Goal: Information Seeking & Learning: Understand process/instructions

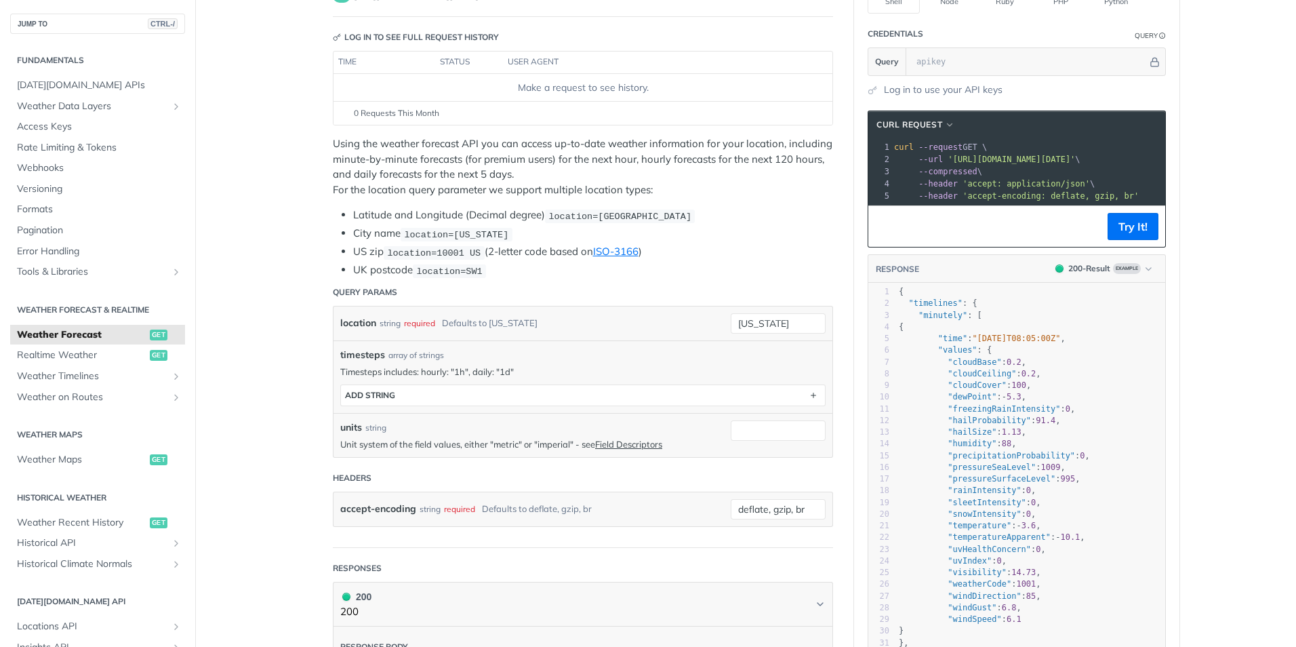
scroll to position [137, 0]
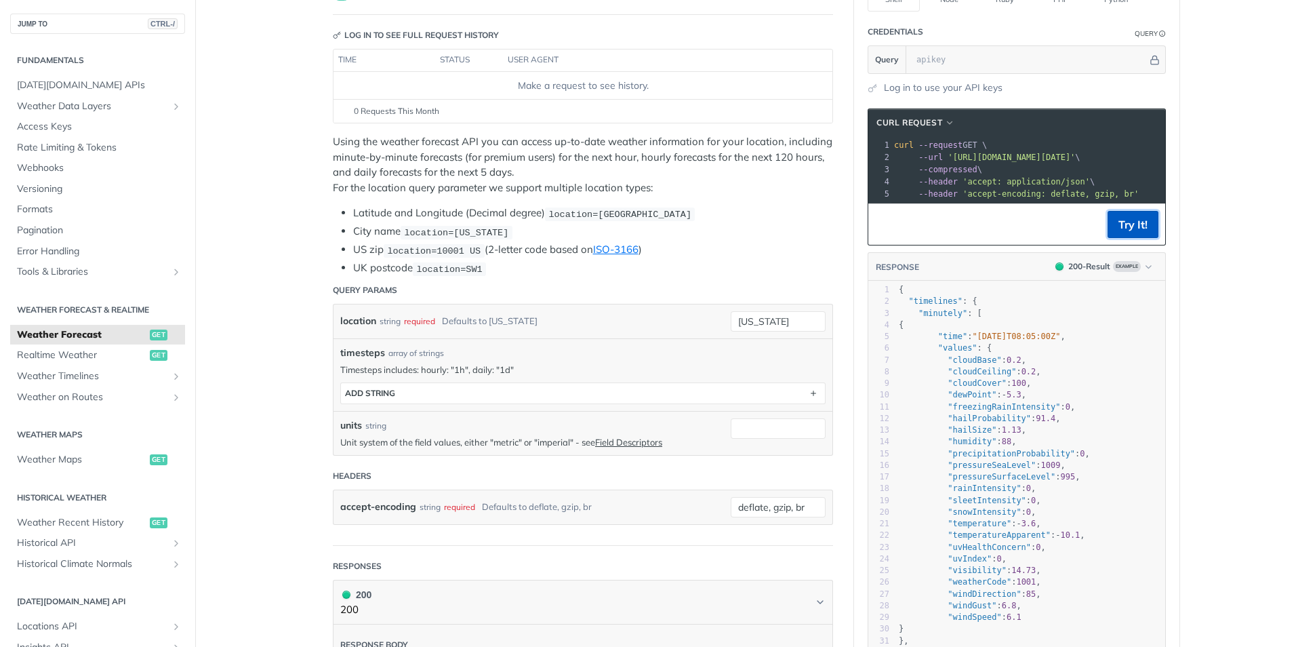
click at [1122, 237] on button "Try It!" at bounding box center [1133, 224] width 51 height 27
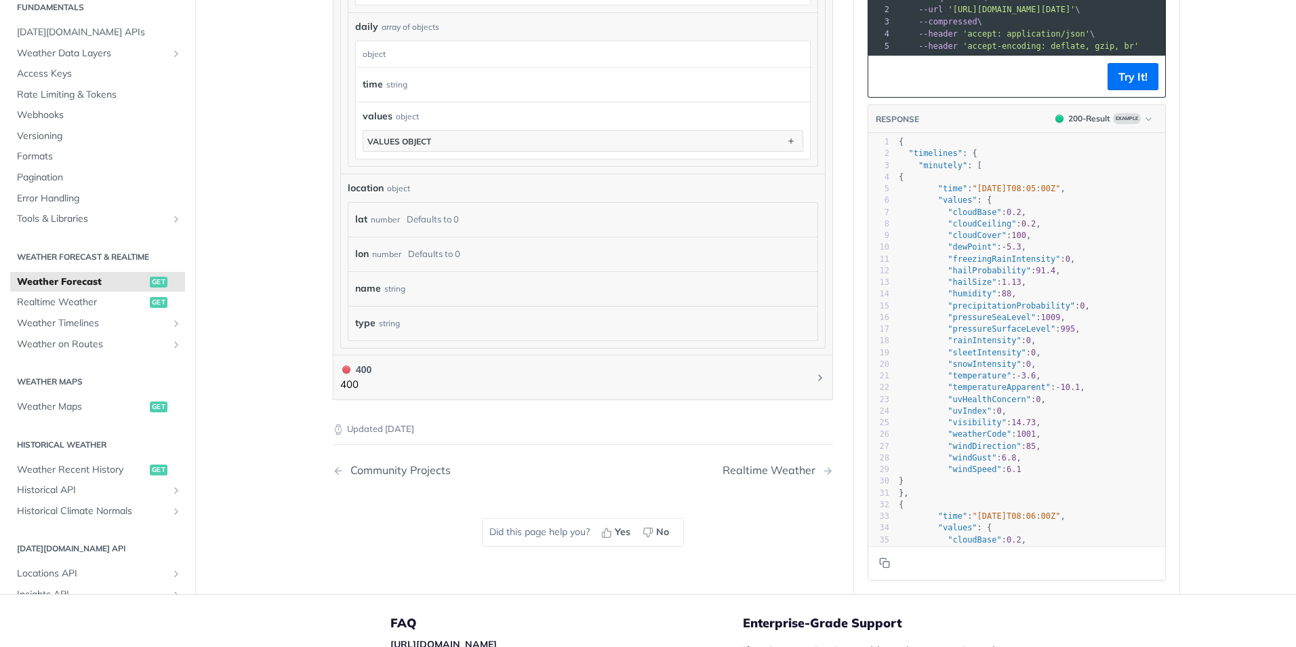
scroll to position [1146, 0]
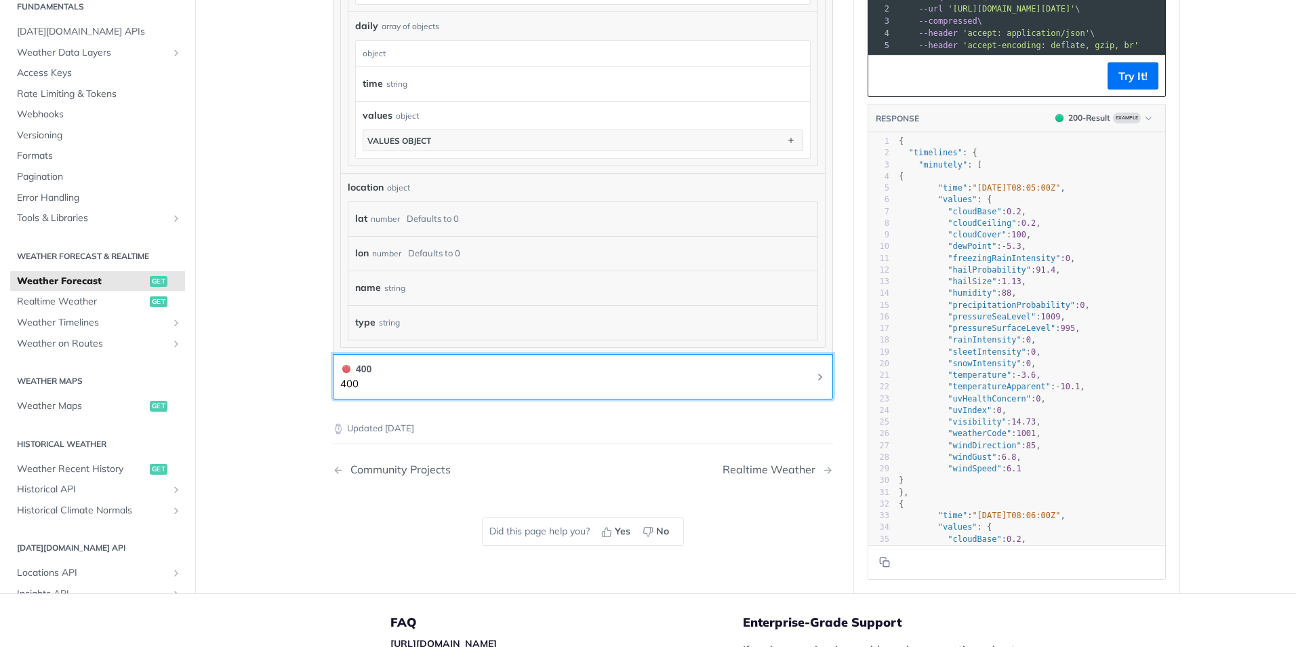
click at [809, 376] on button "400 400" at bounding box center [582, 376] width 485 height 31
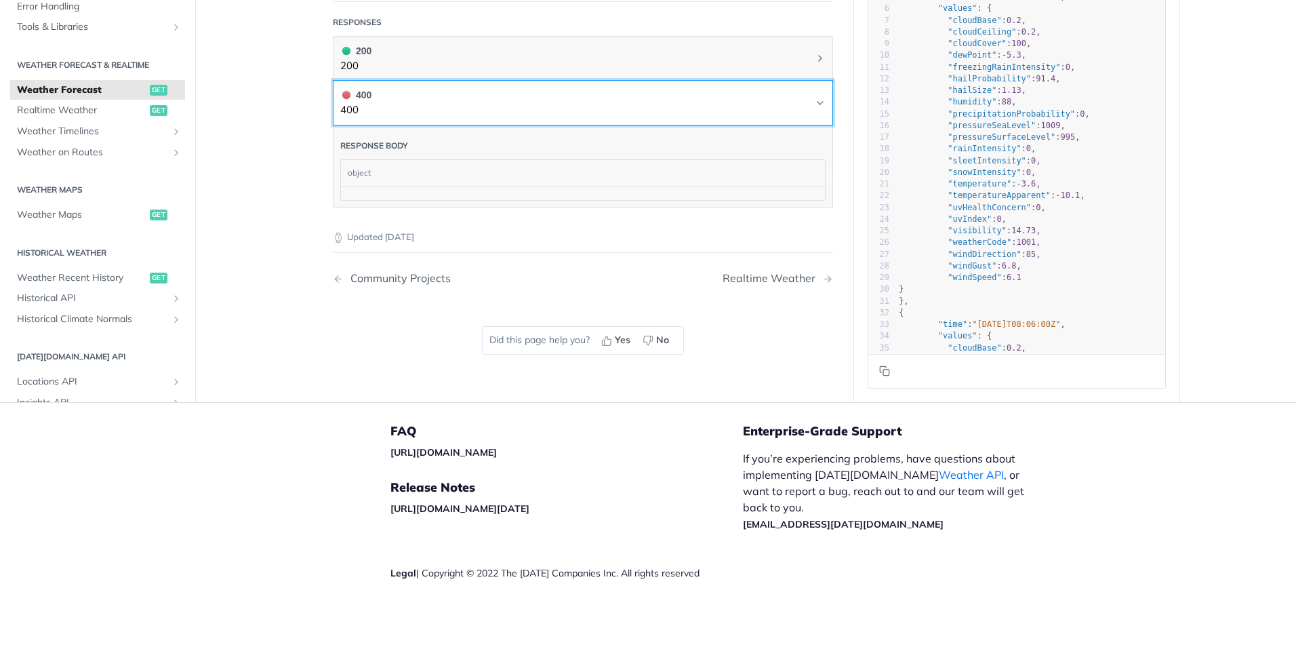
scroll to position [678, 0]
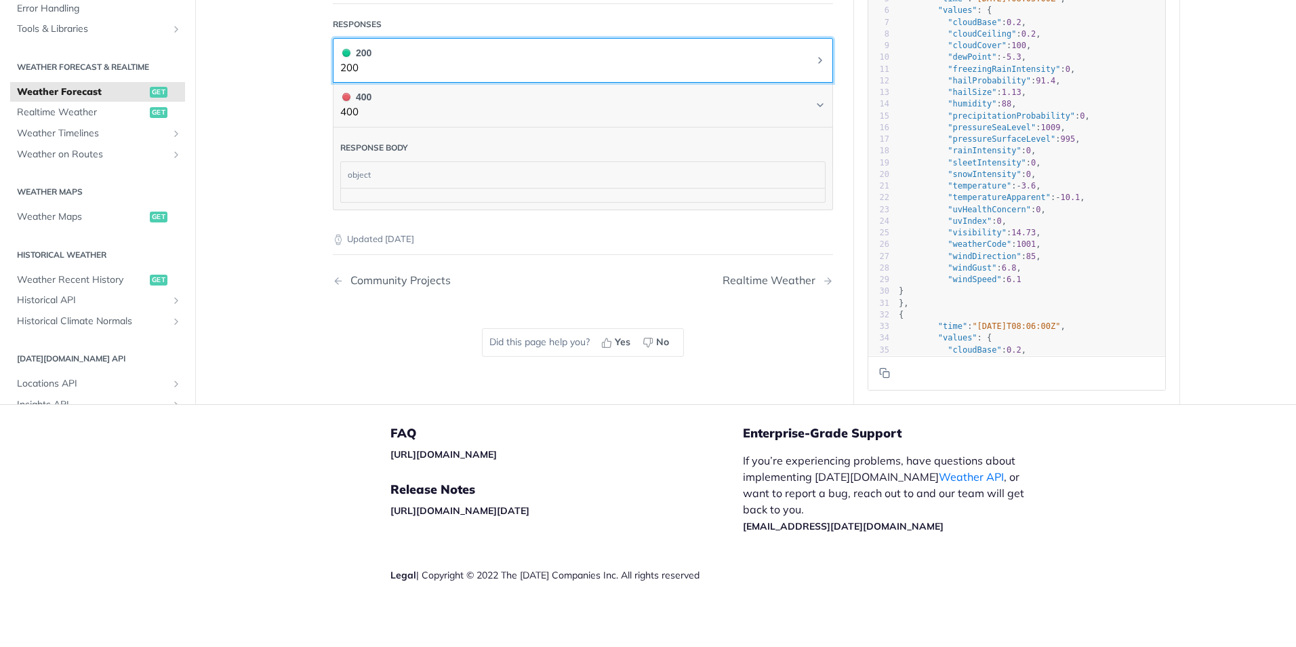
click at [458, 56] on button "200 200" at bounding box center [582, 60] width 485 height 31
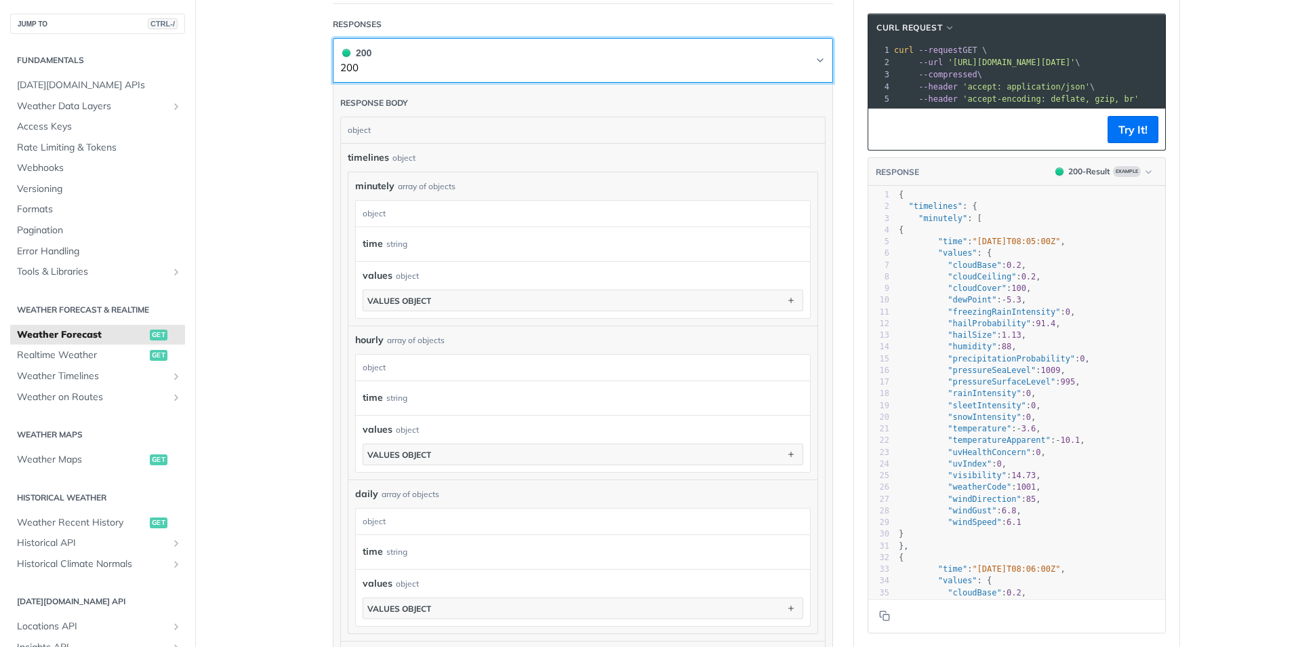
click at [458, 56] on button "200 200" at bounding box center [582, 60] width 485 height 31
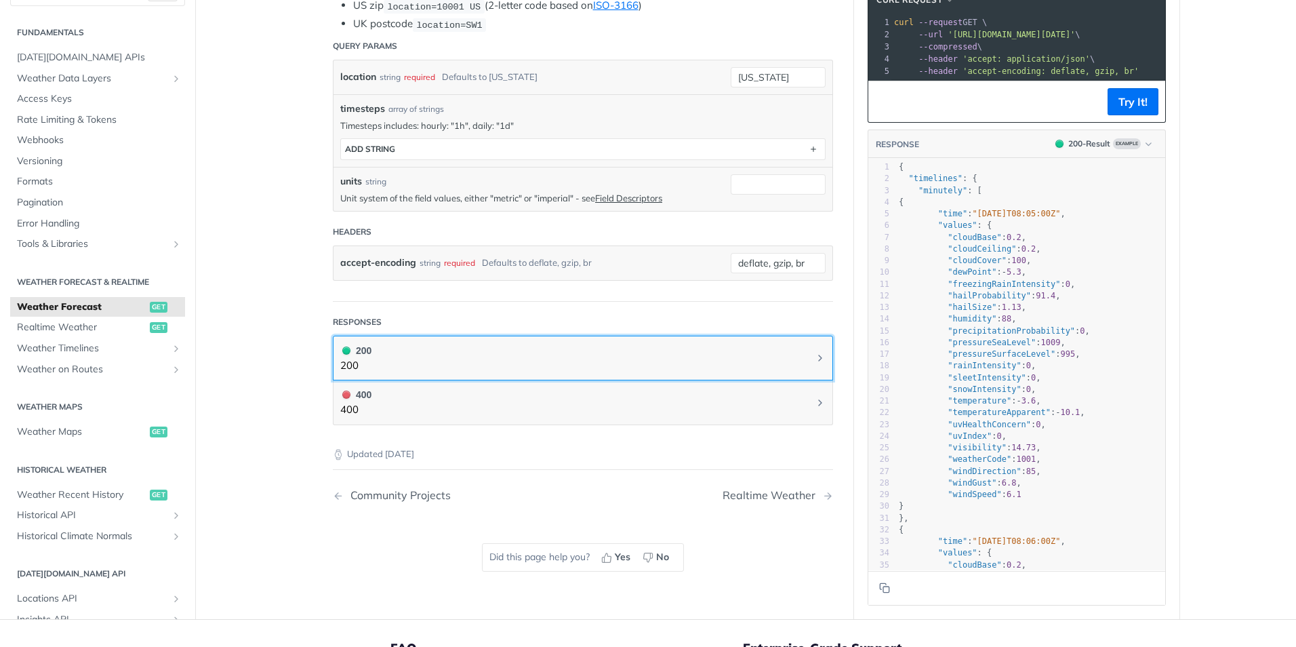
scroll to position [382, 0]
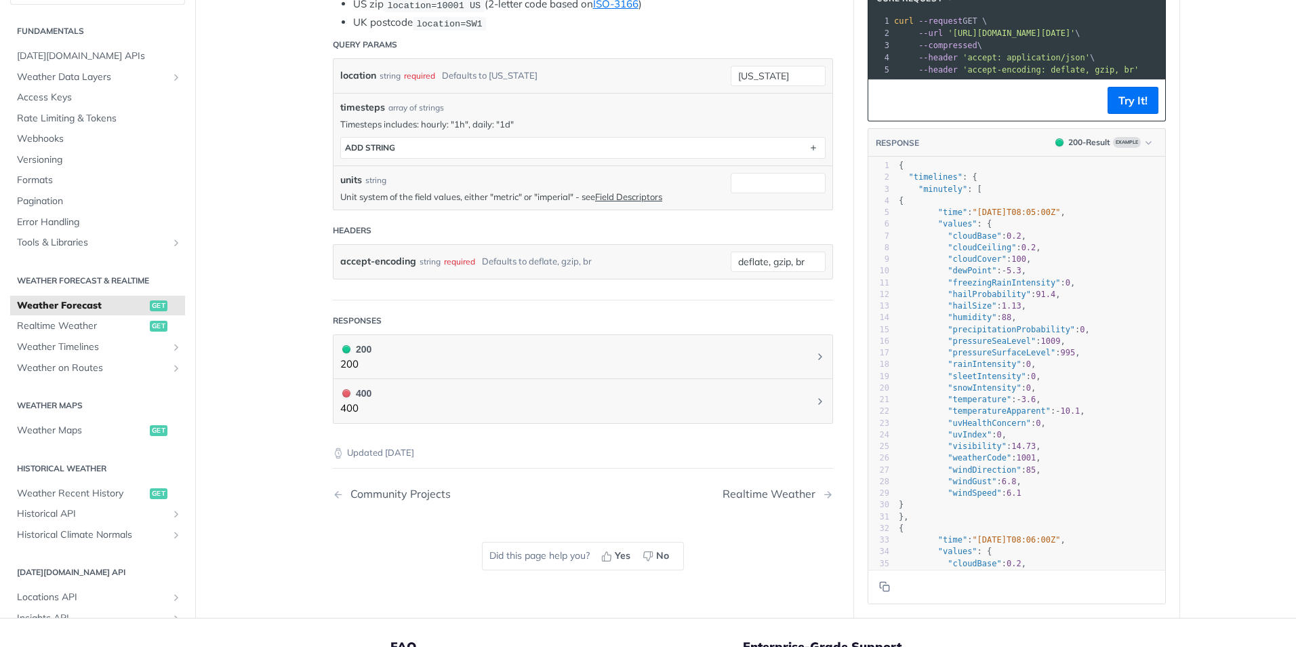
click at [373, 223] on header "Headers" at bounding box center [583, 230] width 500 height 27
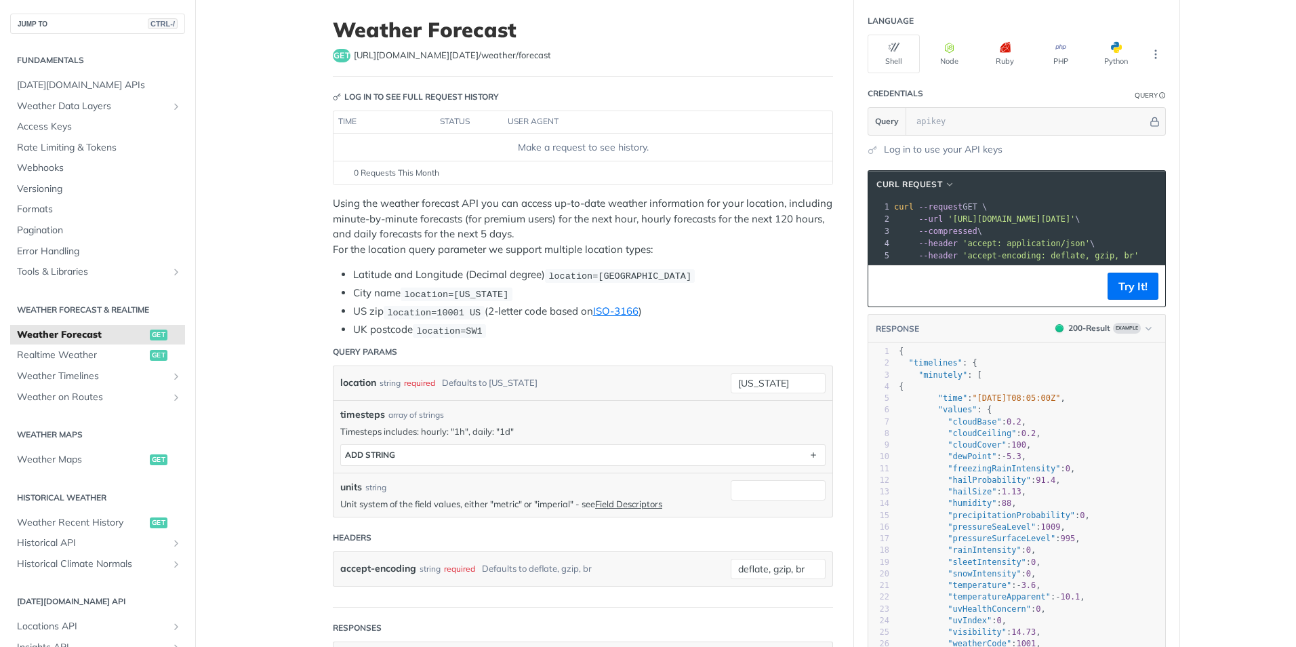
scroll to position [74, 0]
click at [394, 122] on th "time" at bounding box center [384, 124] width 102 height 22
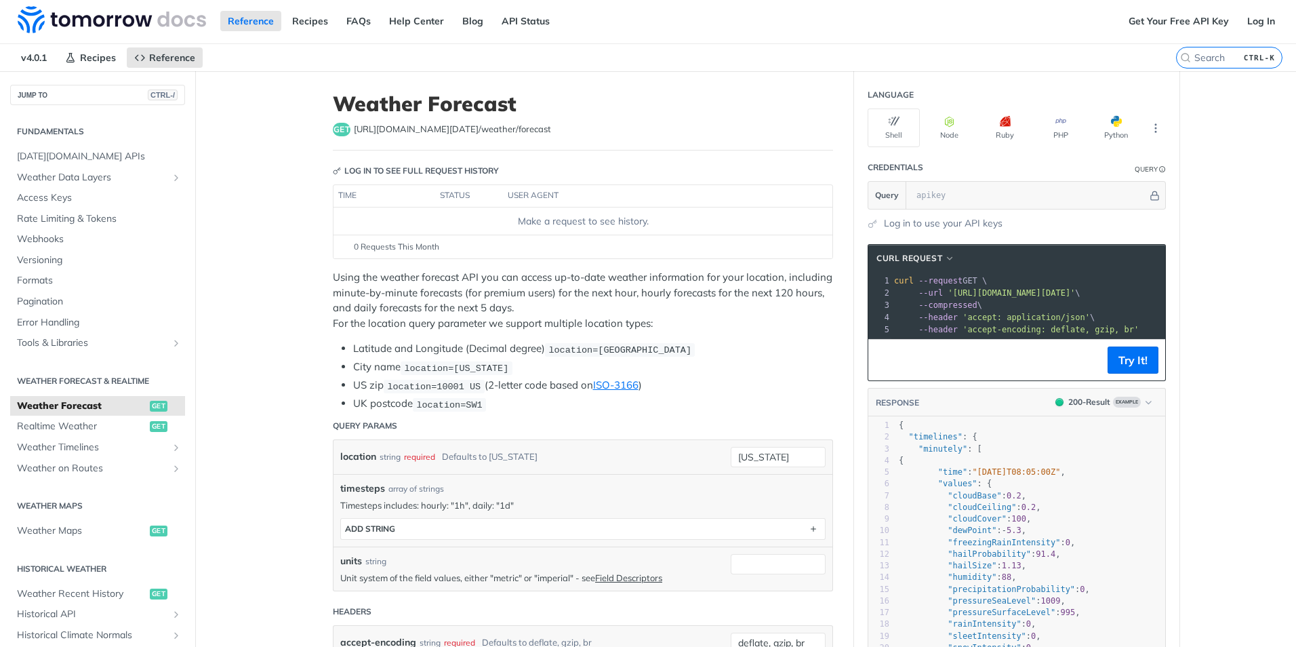
scroll to position [0, 0]
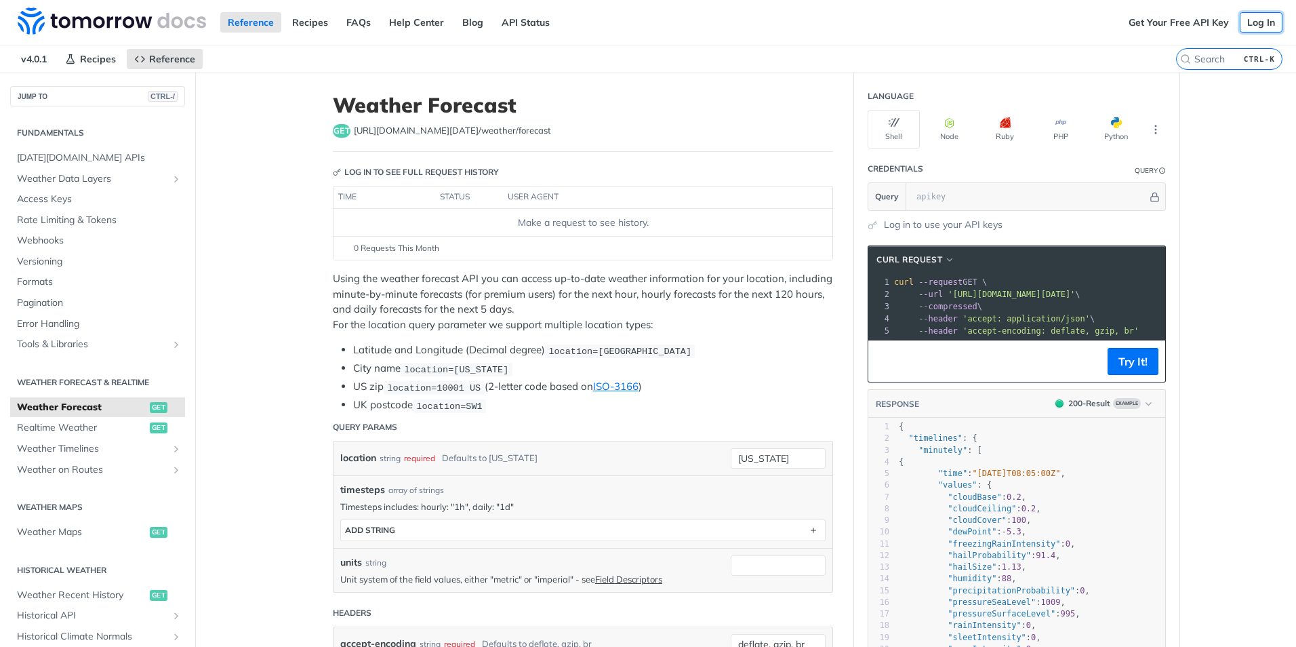
click at [1257, 20] on link "Log In" at bounding box center [1261, 22] width 43 height 20
click at [1197, 13] on link "Get Your Free API Key" at bounding box center [1178, 22] width 115 height 20
click at [298, 26] on link "Recipes" at bounding box center [310, 22] width 51 height 20
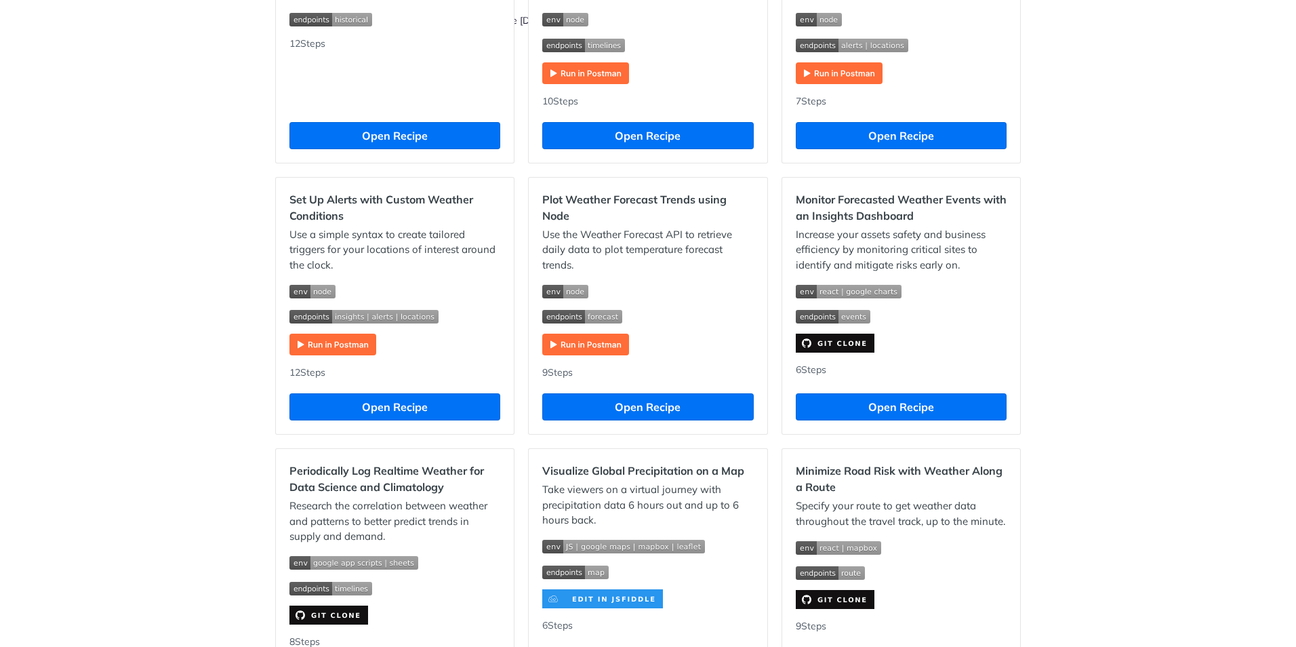
scroll to position [552, 0]
click at [1140, 319] on div "Recipes [Logistics] - Optimize operations to meet SLAs with historical weather …" at bounding box center [648, 381] width 1296 height 1723
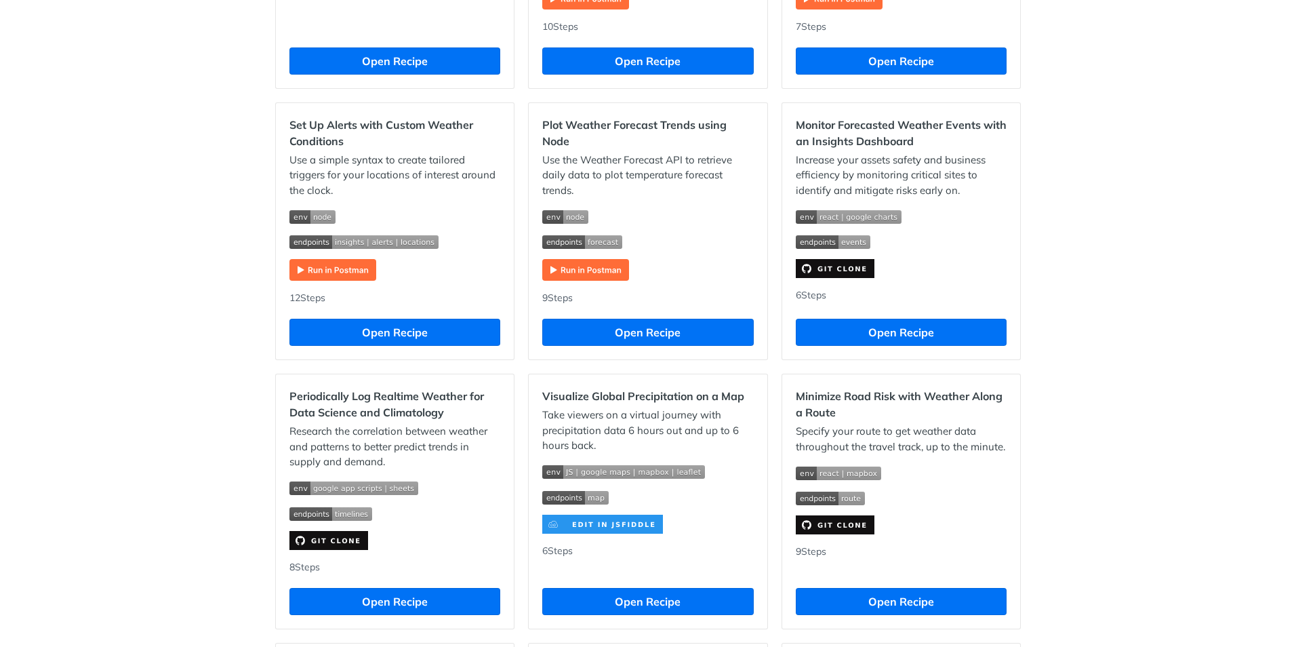
scroll to position [627, 0]
click at [1154, 52] on div "Recipes [Logistics] - Optimize operations to meet SLAs with historical weather …" at bounding box center [648, 307] width 1296 height 1723
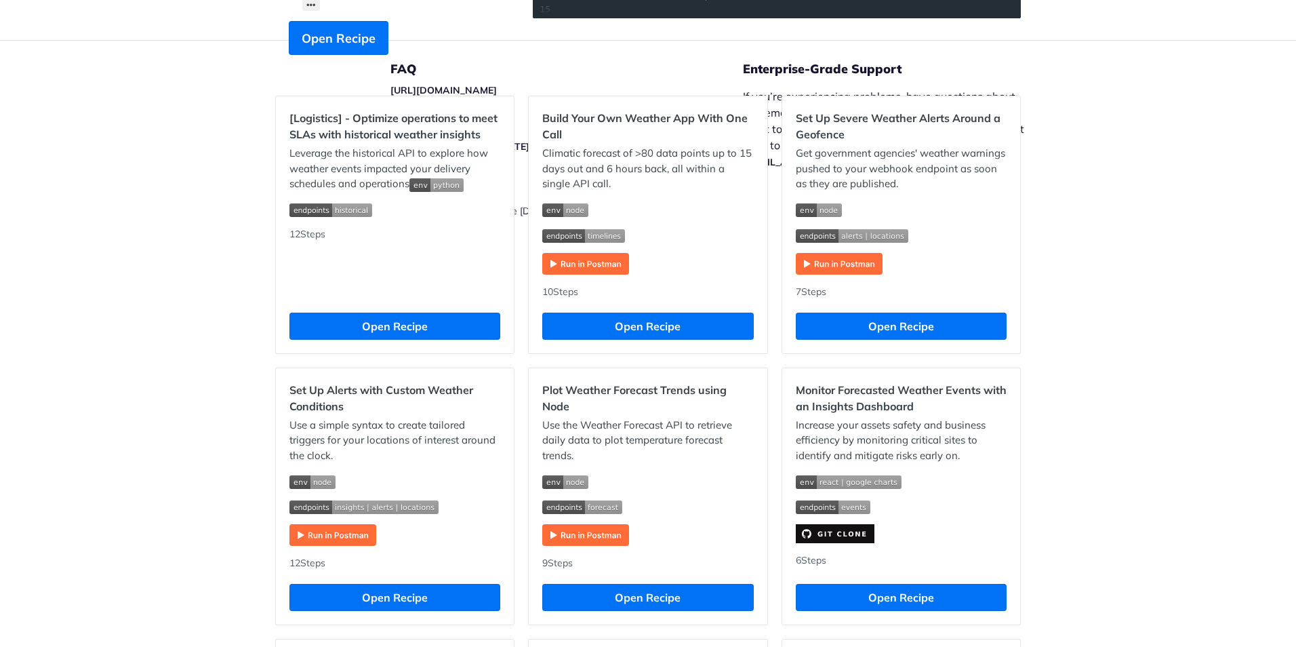
scroll to position [0, 0]
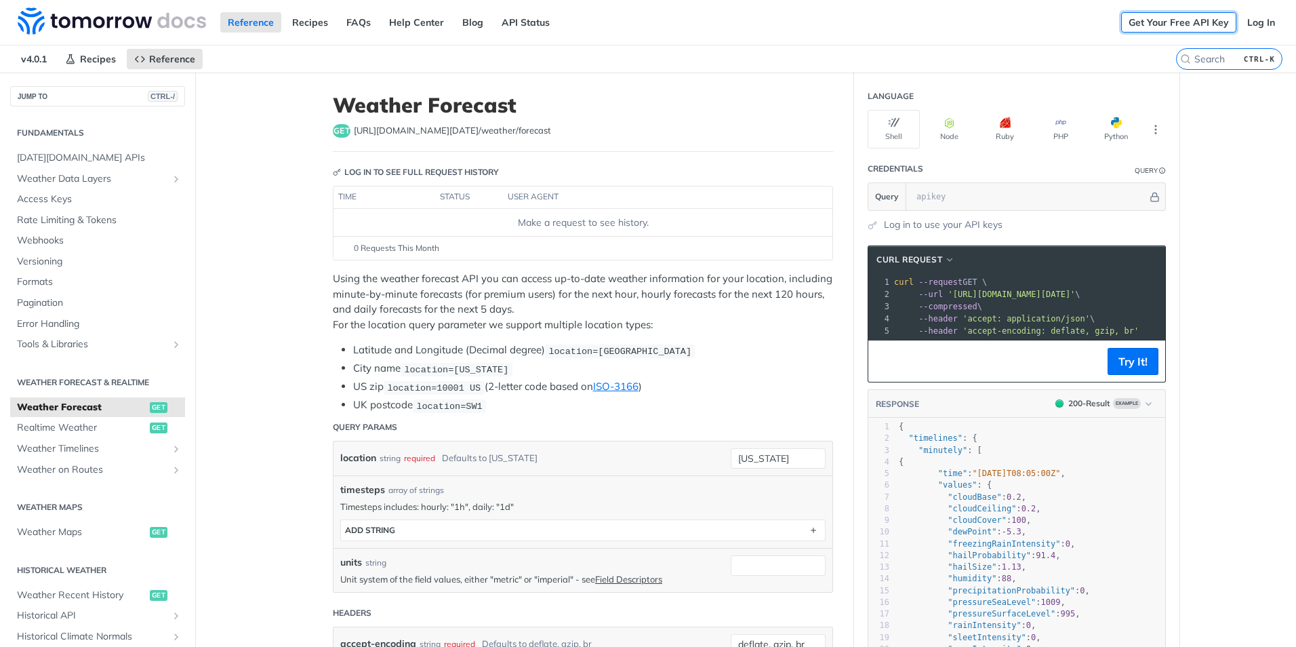
click at [1140, 18] on link "Get Your Free API Key" at bounding box center [1178, 22] width 115 height 20
click at [1252, 19] on link "Log In" at bounding box center [1261, 22] width 43 height 20
